Goal: Information Seeking & Learning: Learn about a topic

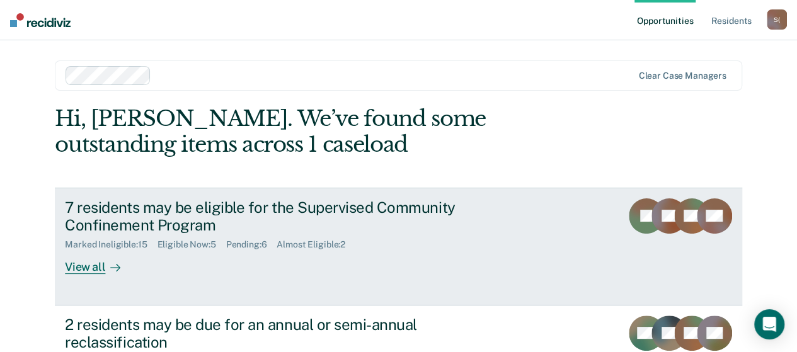
click at [93, 266] on div "View all" at bounding box center [100, 262] width 71 height 25
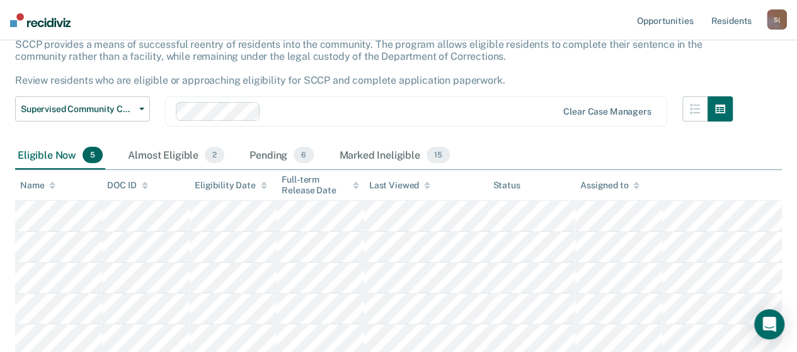
scroll to position [87, 0]
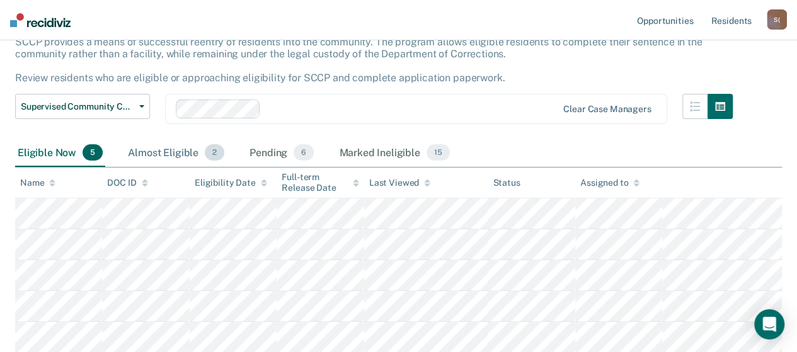
click at [185, 153] on div "Almost Eligible 2" at bounding box center [175, 153] width 101 height 28
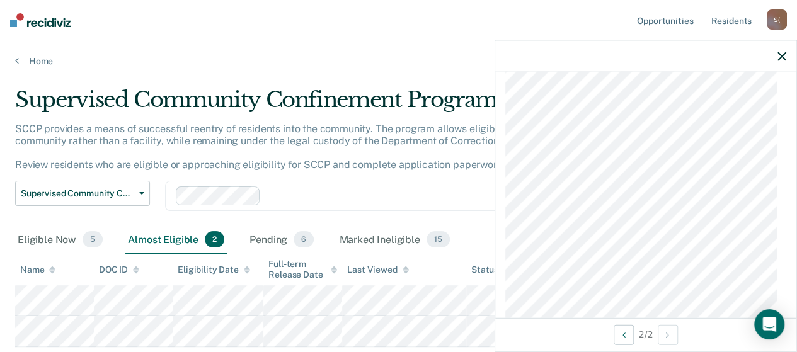
scroll to position [1134, 0]
click at [782, 57] on icon "button" at bounding box center [781, 56] width 9 height 9
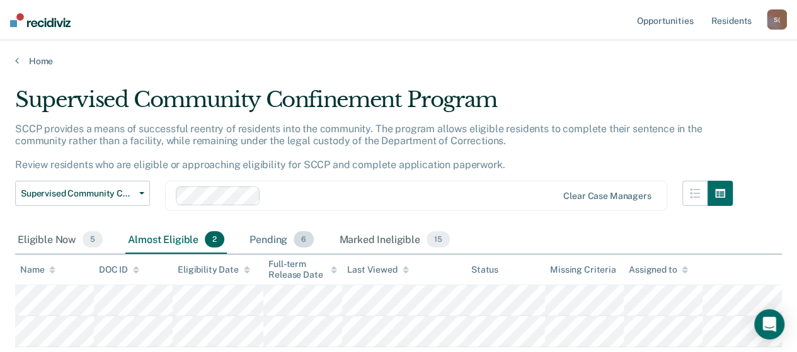
click at [275, 226] on div "Pending 6" at bounding box center [281, 240] width 69 height 28
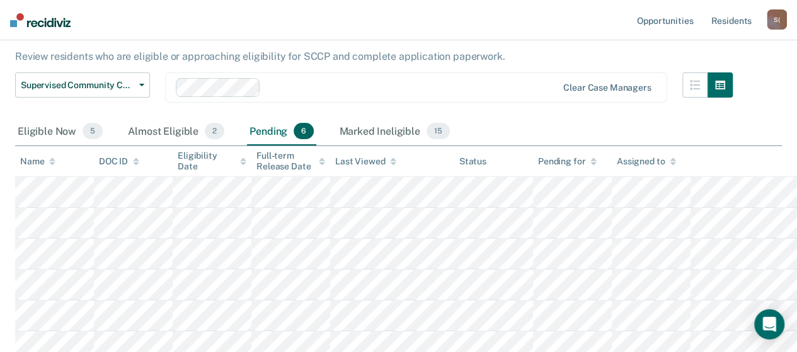
scroll to position [117, 0]
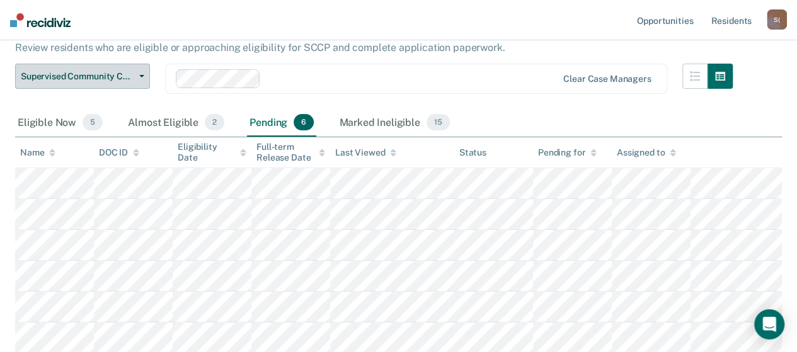
click at [142, 76] on icon "button" at bounding box center [141, 76] width 5 height 3
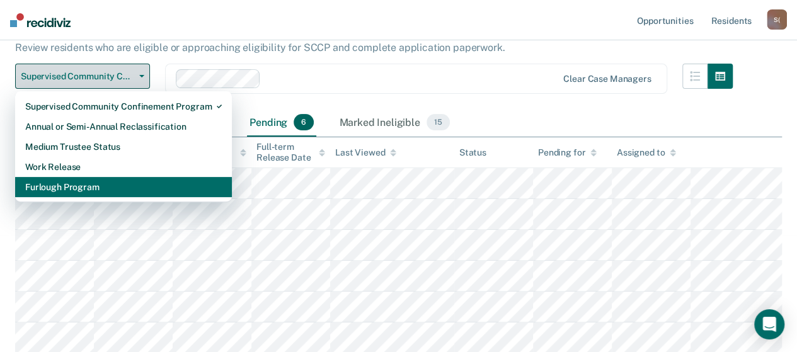
click at [78, 186] on div "Furlough Program" at bounding box center [123, 187] width 196 height 20
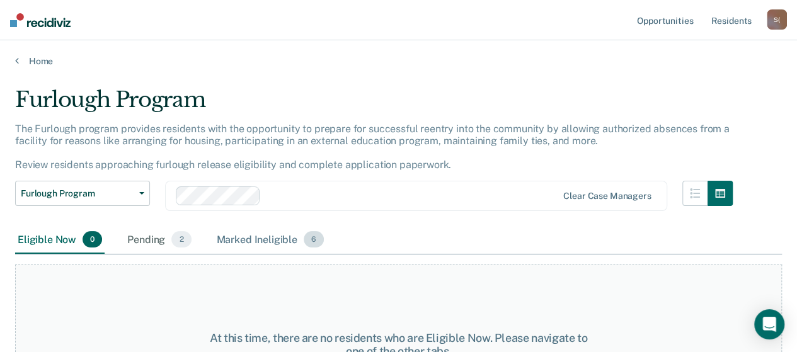
click at [278, 245] on div "Marked Ineligible 6" at bounding box center [270, 240] width 113 height 28
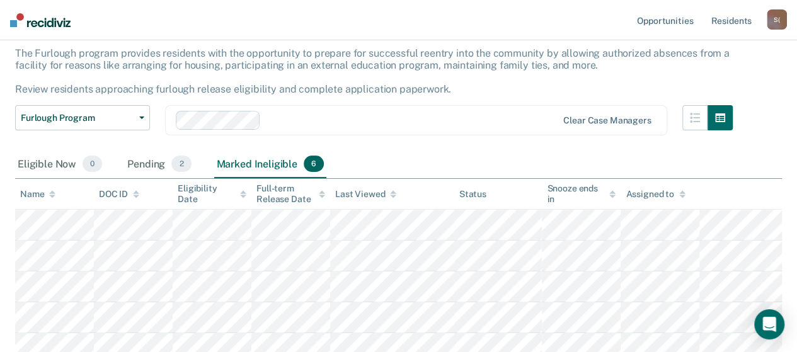
scroll to position [117, 0]
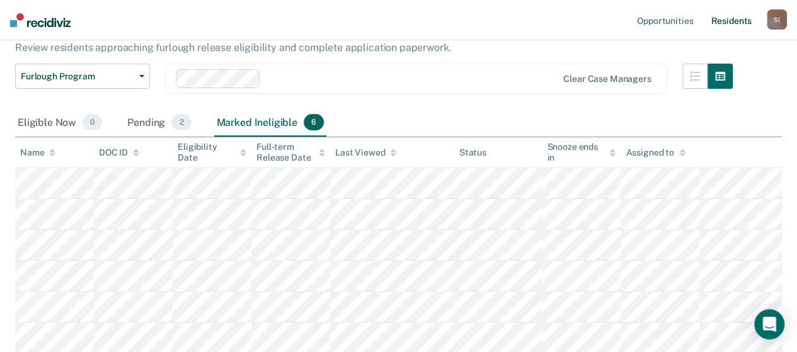
click at [720, 26] on link "Resident s" at bounding box center [731, 20] width 46 height 40
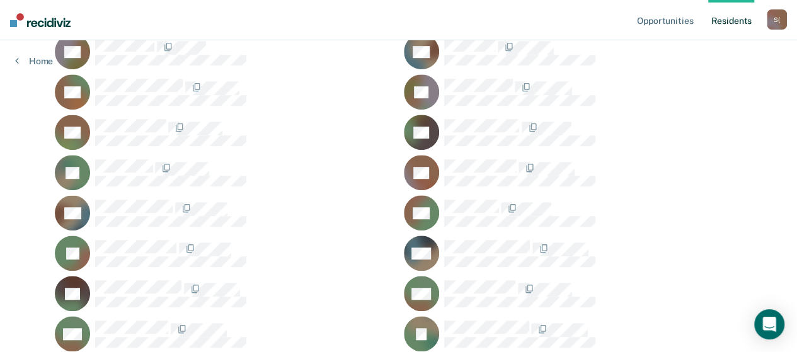
scroll to position [378, 0]
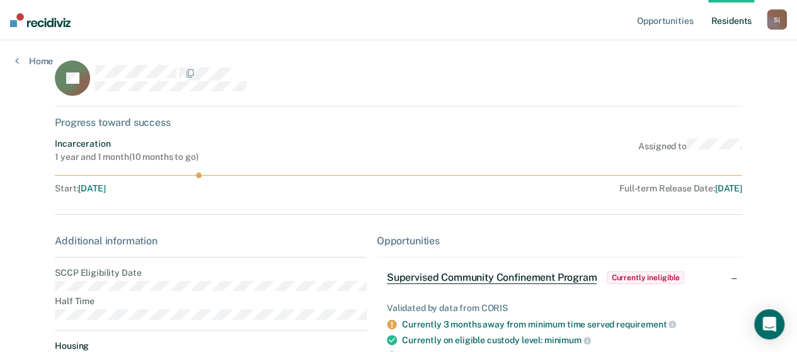
click at [514, 279] on span "Supervised Community Confinement Program" at bounding box center [492, 277] width 210 height 13
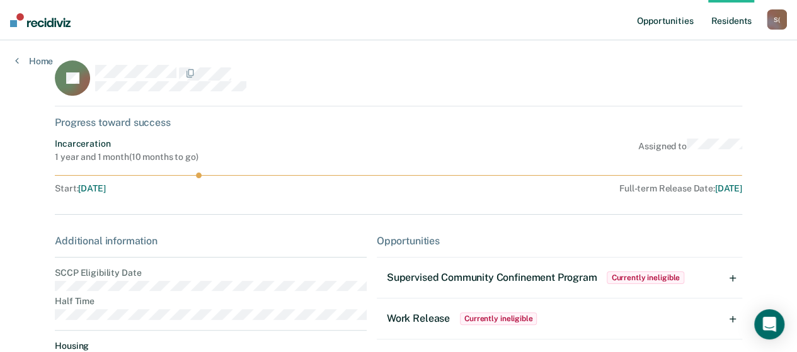
click at [679, 23] on link "Opportunities" at bounding box center [664, 20] width 61 height 40
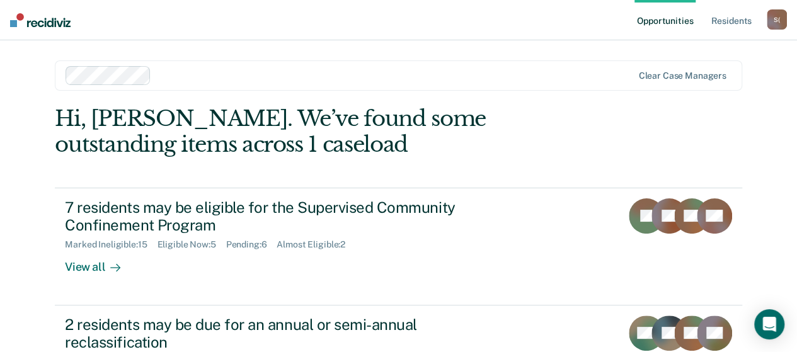
scroll to position [63, 0]
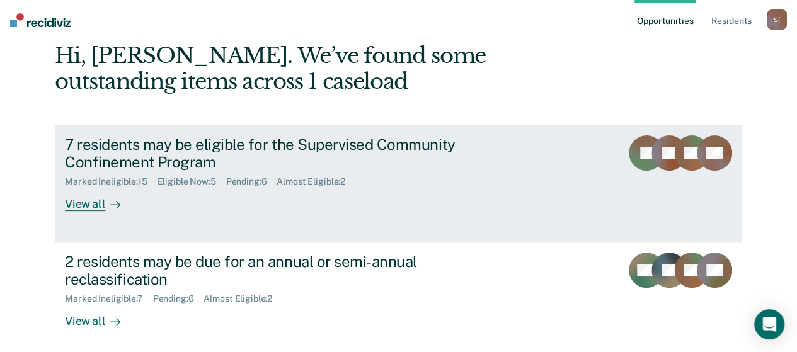
click at [93, 207] on div "View all" at bounding box center [100, 199] width 71 height 25
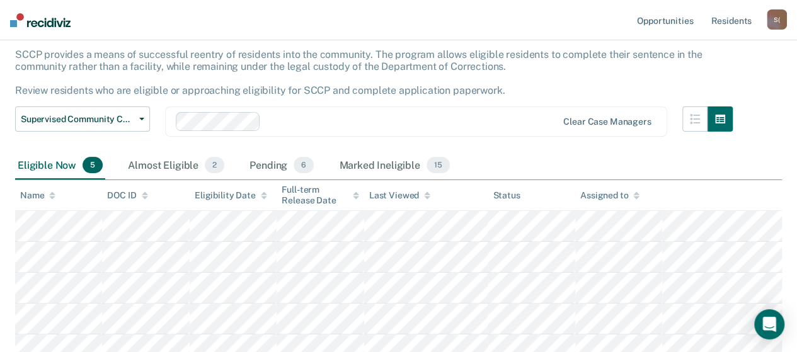
scroll to position [87, 0]
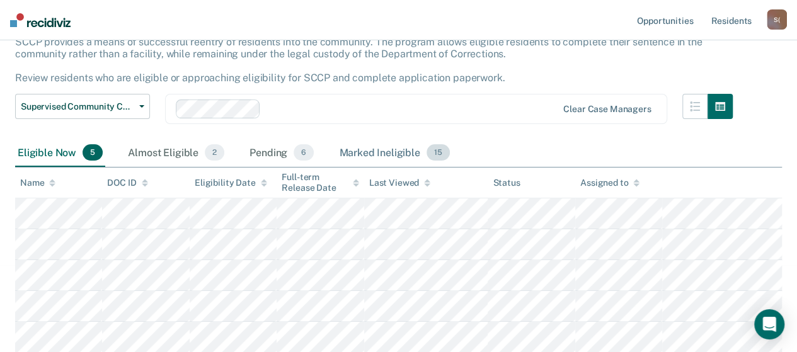
click at [385, 157] on div "Marked Ineligible 15" at bounding box center [393, 153] width 115 height 28
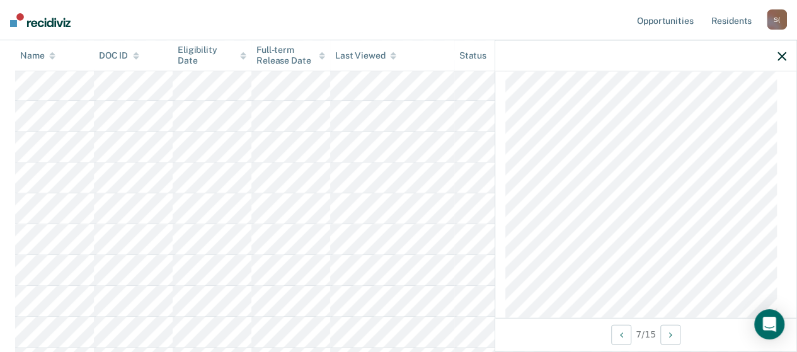
scroll to position [1889, 0]
click at [783, 57] on icon "button" at bounding box center [781, 56] width 9 height 9
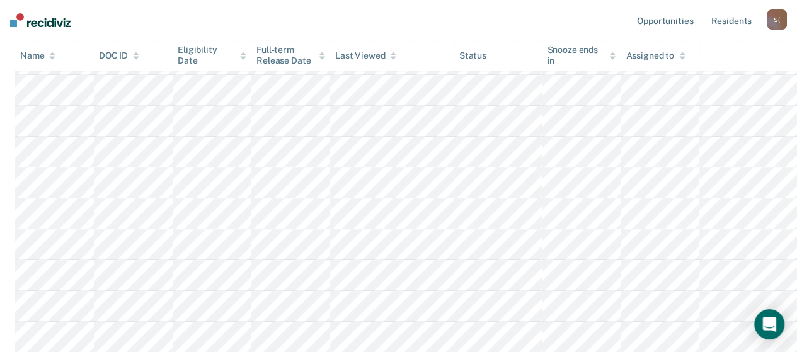
scroll to position [18, 0]
